Goal: Check status: Check status

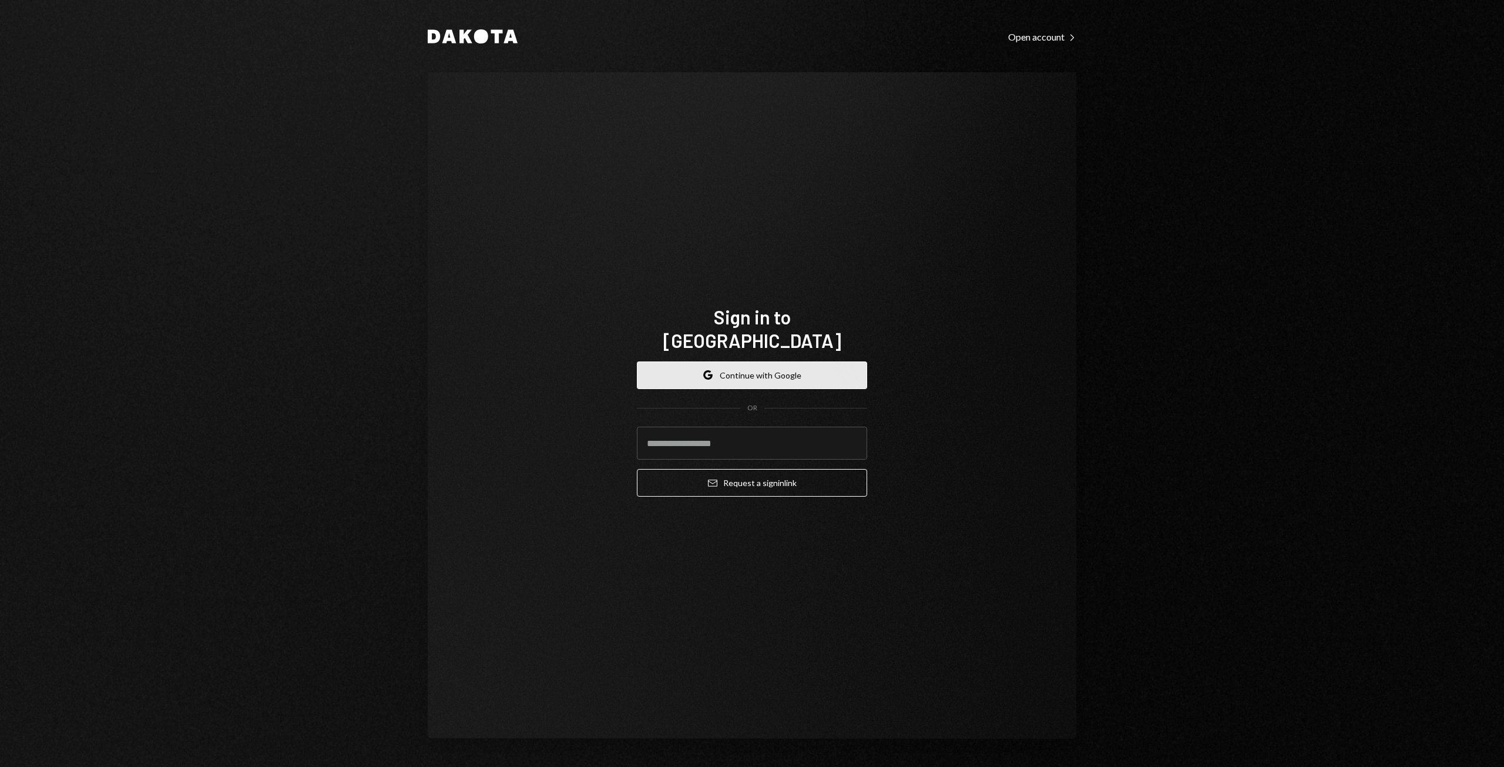
click at [788, 361] on button "Google Continue with Google" at bounding box center [752, 375] width 230 height 28
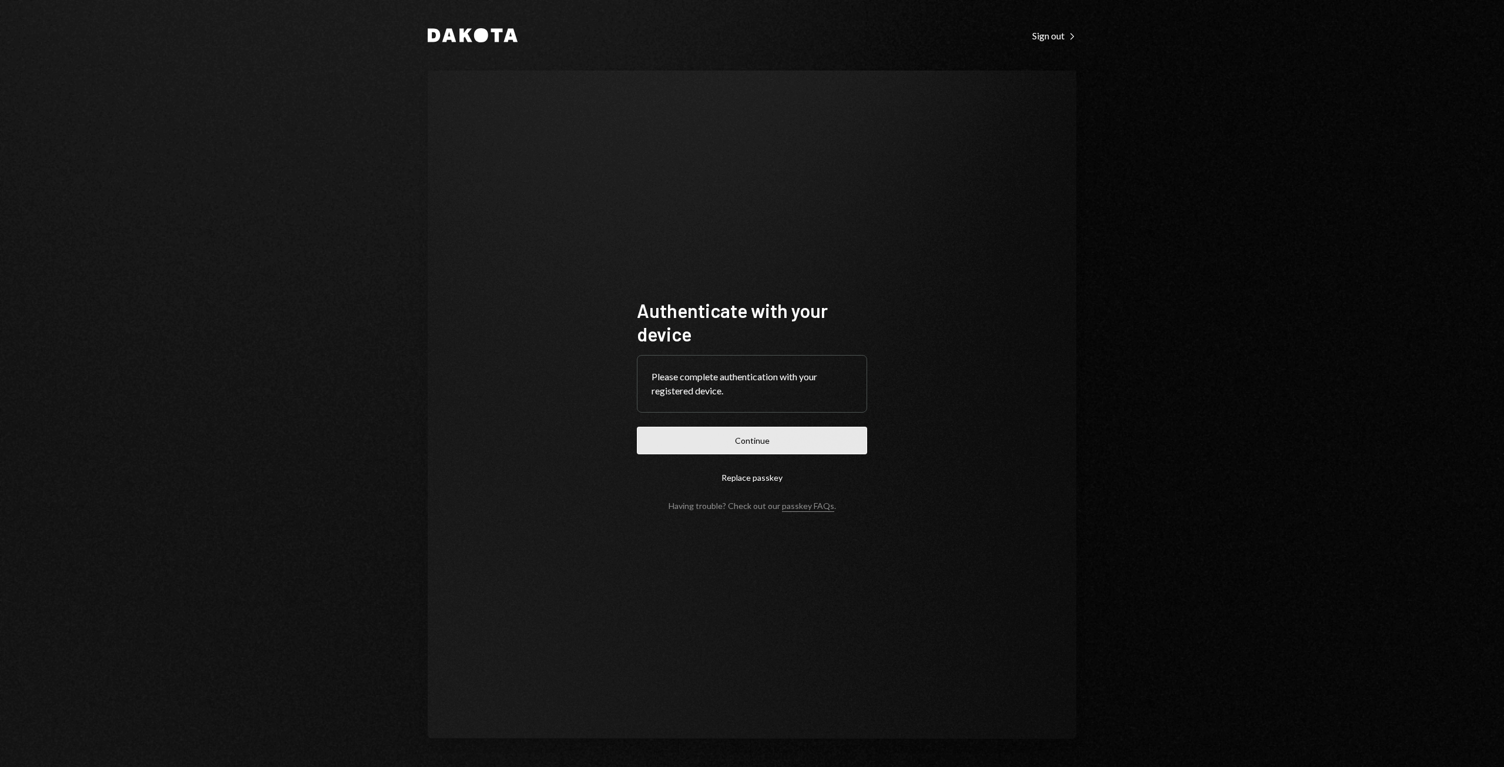
click at [747, 433] on button "Continue" at bounding box center [752, 440] width 230 height 28
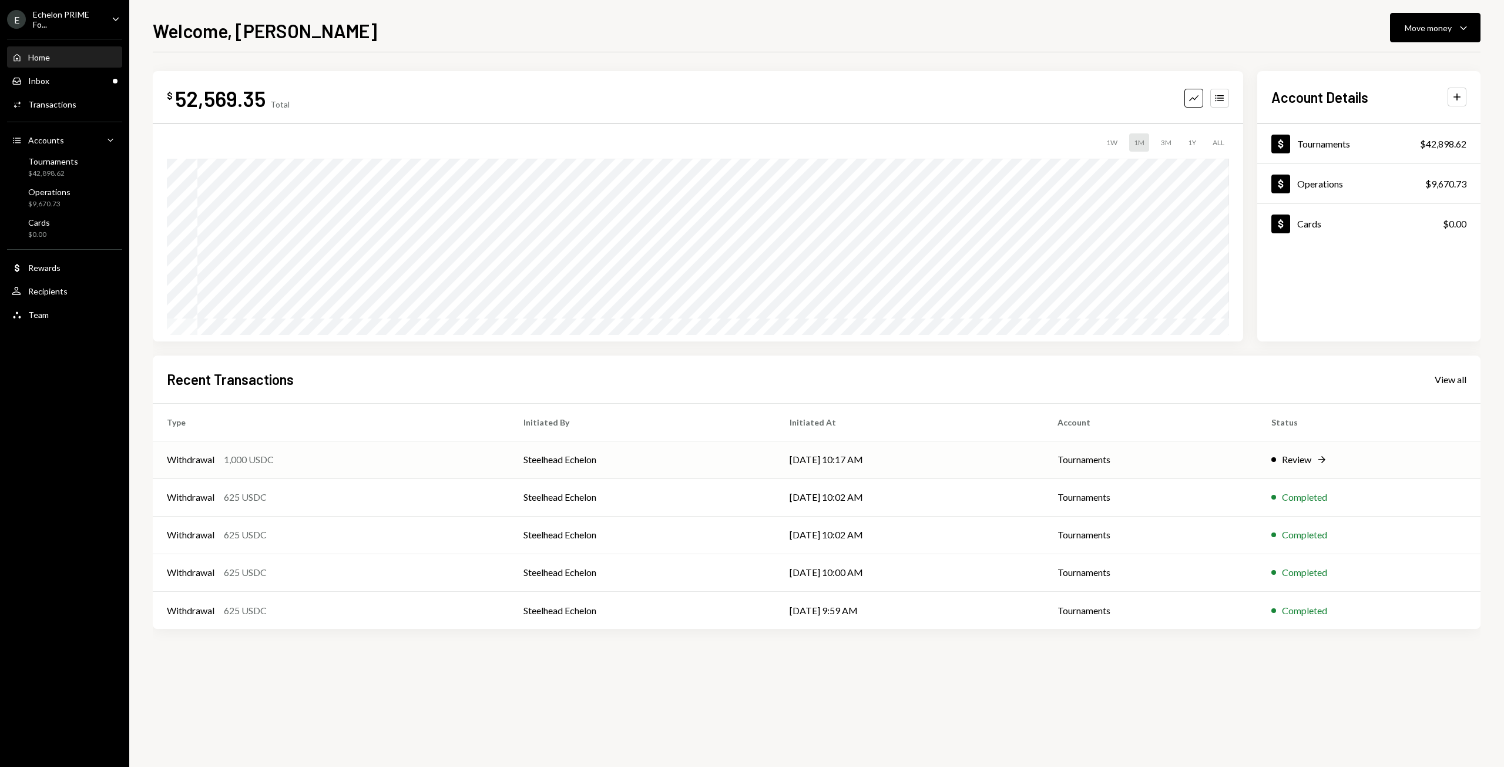
click at [449, 461] on div "Withdrawal 1,000 USDC" at bounding box center [331, 459] width 328 height 14
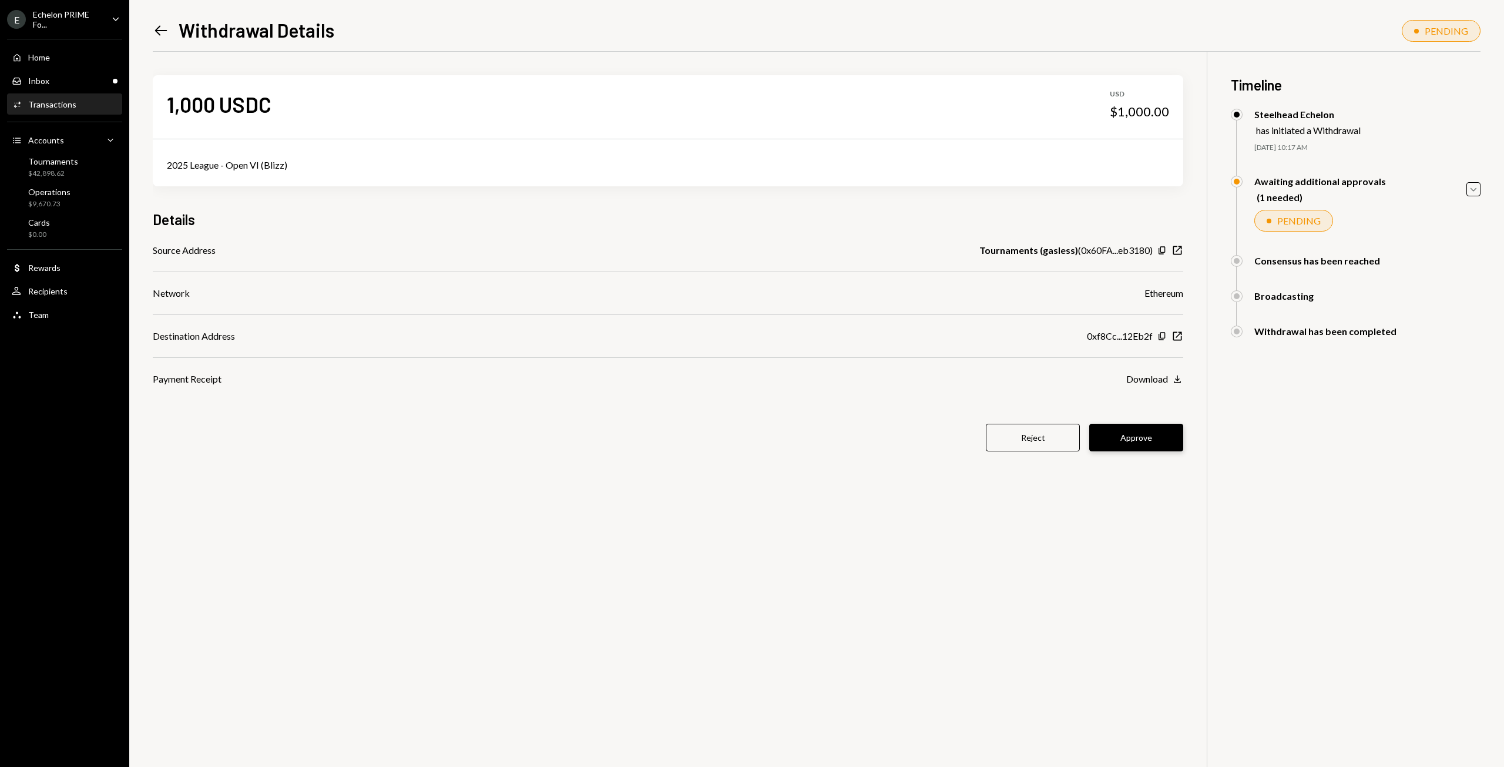
click at [1146, 434] on button "Approve" at bounding box center [1136, 438] width 94 height 28
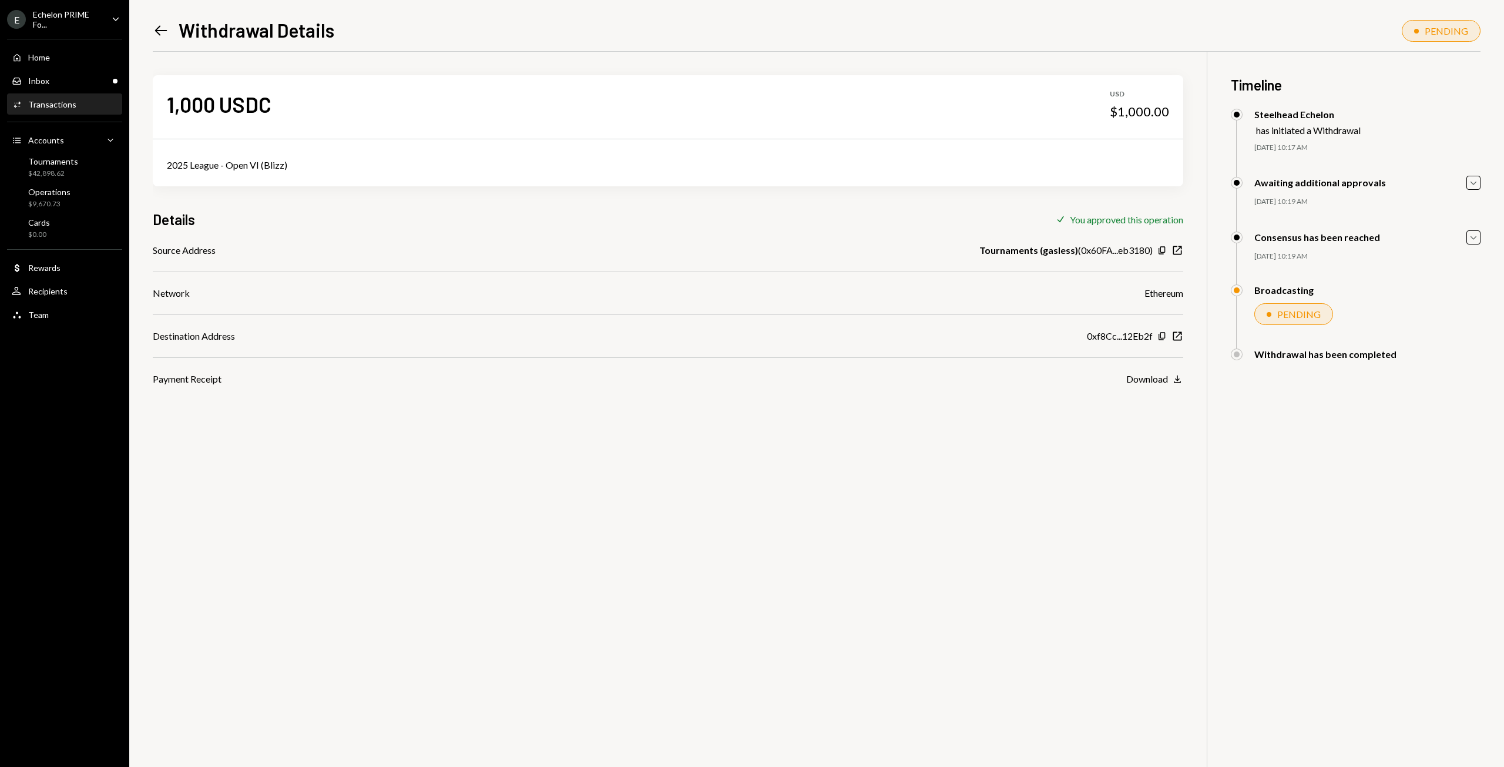
click at [164, 32] on icon "Left Arrow" at bounding box center [161, 30] width 16 height 16
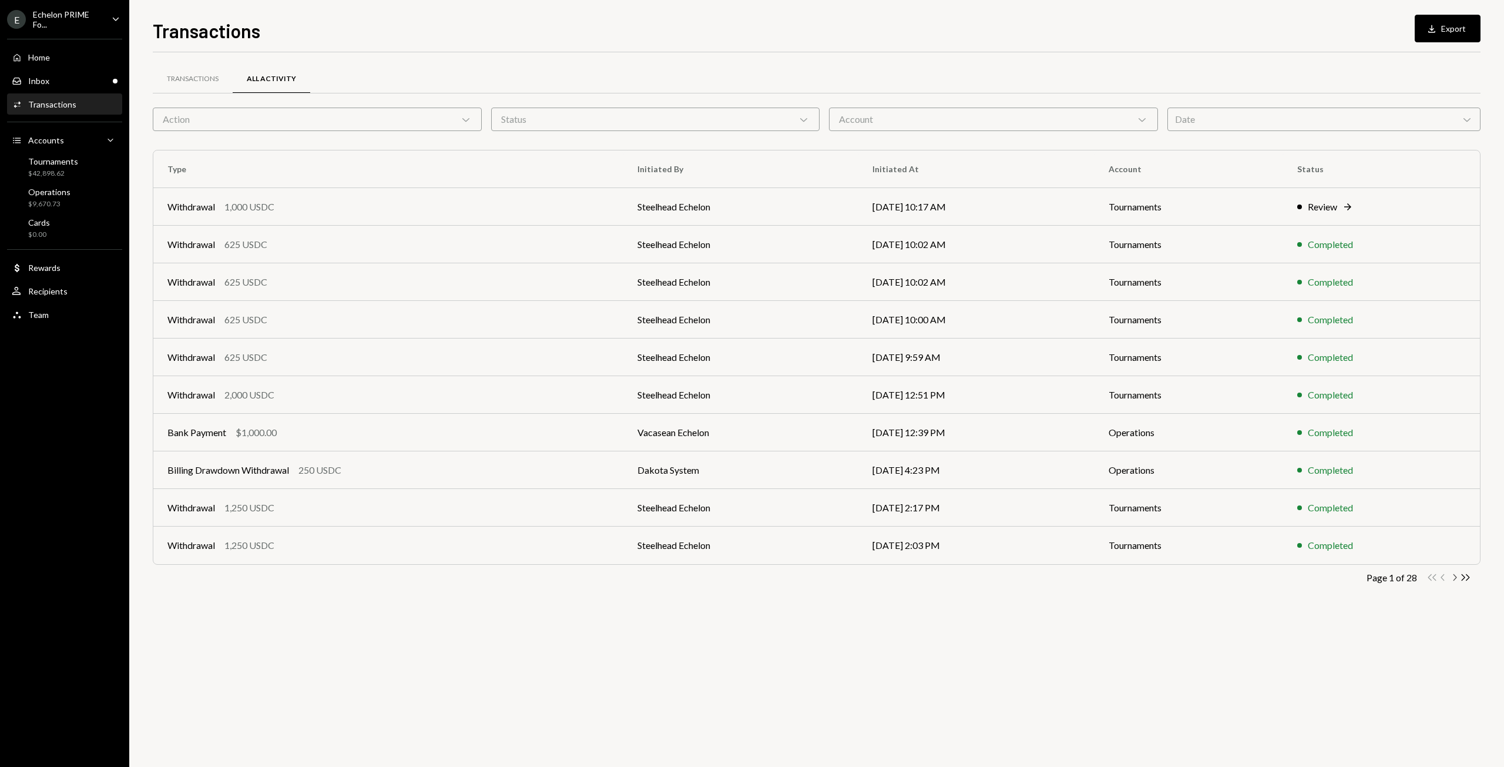
click at [1455, 576] on icon "Chevron Right" at bounding box center [1454, 577] width 11 height 11
